Goal: Information Seeking & Learning: Learn about a topic

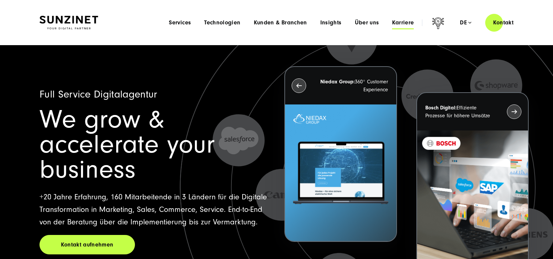
click at [394, 23] on span "Karriere" at bounding box center [403, 22] width 22 height 7
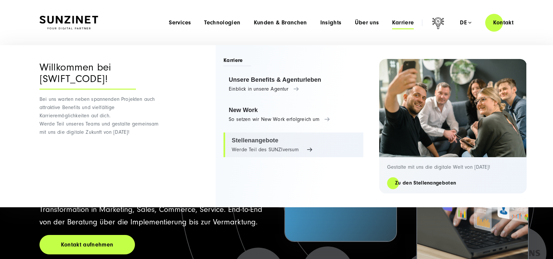
click at [267, 152] on link "Stellenangebote Werde Teil des SUNZIversum" at bounding box center [293, 144] width 140 height 25
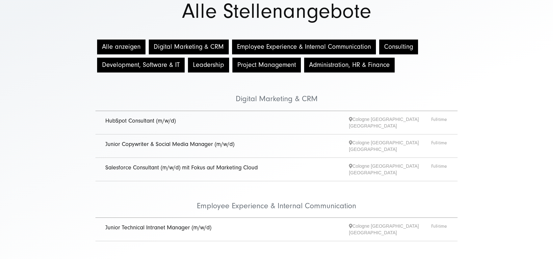
scroll to position [62, 0]
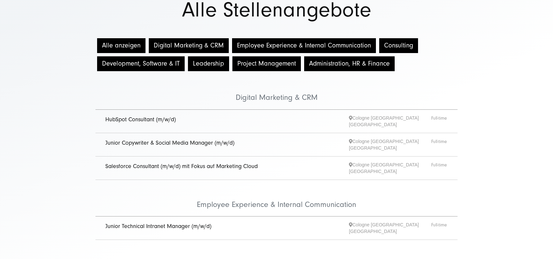
click at [274, 66] on button "Project Management" at bounding box center [266, 63] width 68 height 15
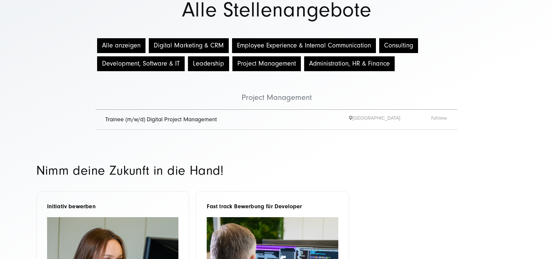
click at [186, 117] on link "Trainee (m/w/d) Digital Project Management" at bounding box center [161, 119] width 112 height 7
